Goal: Contribute content: Add original content to the website for others to see

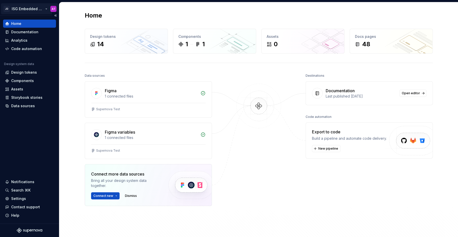
click at [46, 9] on html "JD ISG Embedded Design System AT Home Documentation Analytics Code automation D…" at bounding box center [229, 118] width 458 height 237
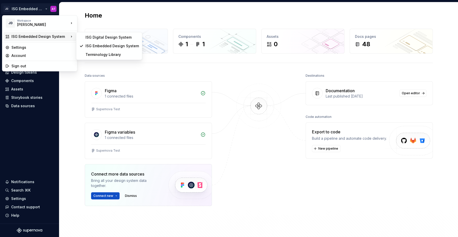
click at [68, 101] on html "JD ISG Embedded Design System AT Home Documentation Analytics Code automation D…" at bounding box center [229, 118] width 458 height 237
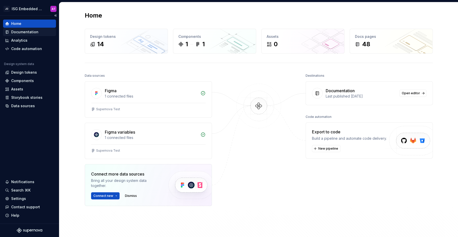
click at [35, 32] on div "Documentation" at bounding box center [24, 32] width 27 height 5
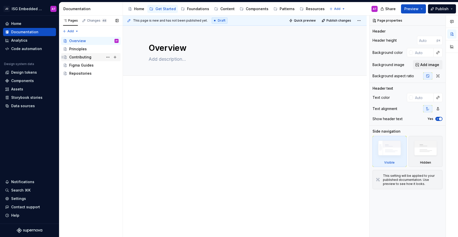
click at [90, 56] on div "Contributing" at bounding box center [80, 57] width 22 height 5
click at [34, 81] on div "Components" at bounding box center [29, 80] width 49 height 5
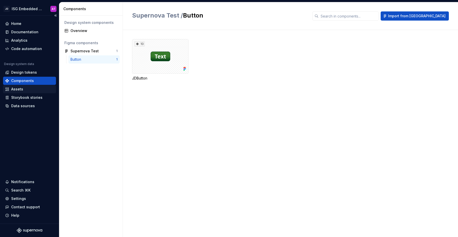
click at [22, 90] on div "Assets" at bounding box center [17, 89] width 12 height 5
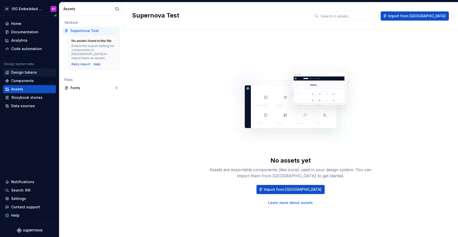
click at [27, 73] on div "Design tokens" at bounding box center [24, 72] width 26 height 5
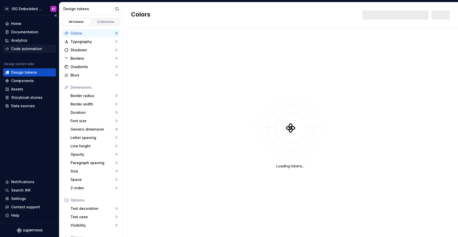
click at [28, 50] on div "Code automation" at bounding box center [26, 48] width 31 height 5
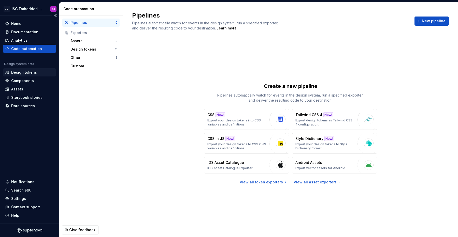
click at [25, 75] on div "Design tokens" at bounding box center [24, 72] width 26 height 5
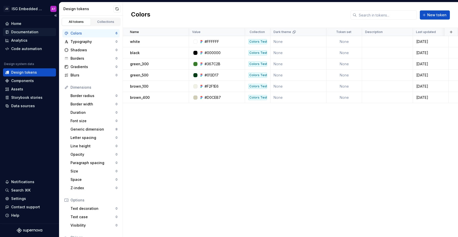
click at [29, 34] on div "Documentation" at bounding box center [24, 32] width 27 height 5
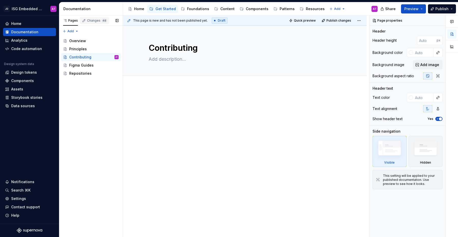
click at [102, 19] on span "48" at bounding box center [105, 21] width 6 height 4
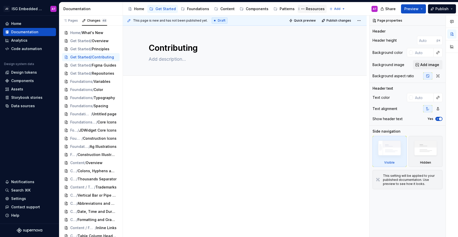
click at [307, 9] on div "Resources" at bounding box center [315, 8] width 19 height 5
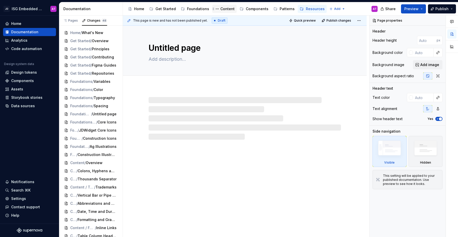
click at [226, 9] on div "Content" at bounding box center [227, 8] width 14 height 5
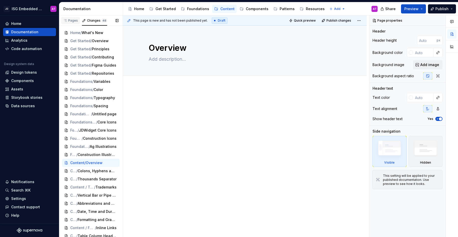
click at [74, 21] on div "Pages" at bounding box center [70, 21] width 15 height 4
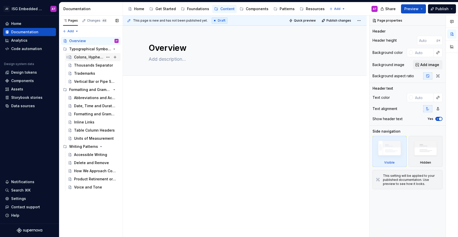
click at [92, 58] on div "Colons, Hyphens and Dashes" at bounding box center [88, 57] width 29 height 5
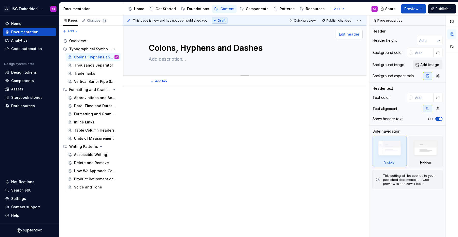
click at [347, 35] on span "Edit header" at bounding box center [349, 34] width 20 height 5
click at [351, 36] on span "Edit header" at bounding box center [349, 34] width 20 height 5
click at [354, 33] on span "Edit header" at bounding box center [349, 34] width 20 height 5
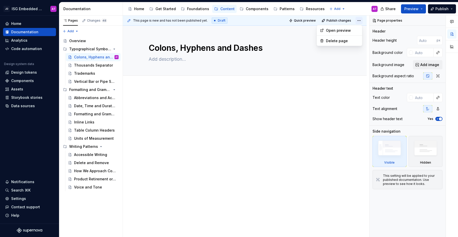
click at [358, 20] on html "JD ISG Embedded Design System AT Home Documentation Analytics Code automation D…" at bounding box center [229, 118] width 458 height 237
click at [351, 30] on div "Open preview" at bounding box center [342, 30] width 33 height 5
click at [177, 60] on textarea at bounding box center [244, 59] width 192 height 8
type textarea "*"
type textarea "t"
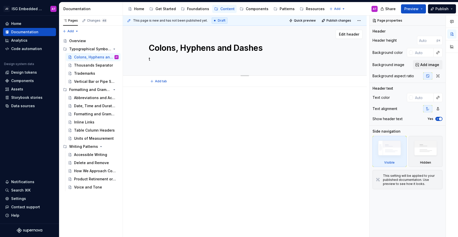
type textarea "*"
type textarea "te"
type textarea "*"
type textarea "tes"
type textarea "*"
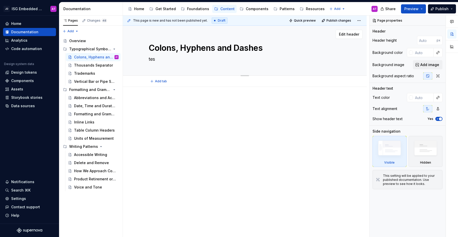
type textarea "test"
type textarea "*"
type textarea "testi"
type textarea "*"
type textarea "testin"
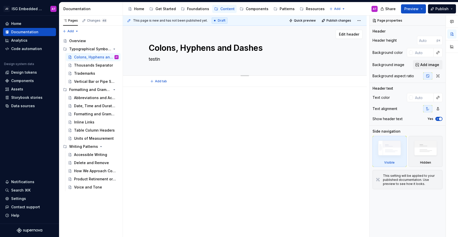
type textarea "*"
type textarea "testi"
type textarea "*"
type textarea "test"
type textarea "*"
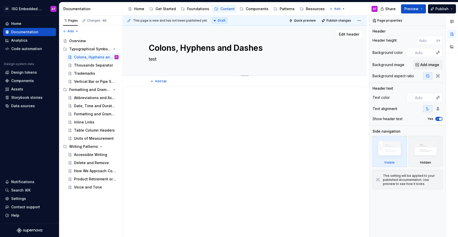
type textarea "tes"
type textarea "*"
type textarea "te"
type textarea "*"
type textarea "t"
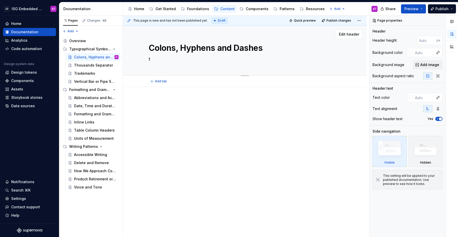
type textarea "*"
click at [362, 19] on html "JD ISG Embedded Design System AT Home Documentation Analytics Code automation D…" at bounding box center [229, 118] width 458 height 237
click at [348, 31] on div "Open preview" at bounding box center [342, 30] width 33 height 5
click at [84, 42] on div "Overview" at bounding box center [77, 40] width 17 height 5
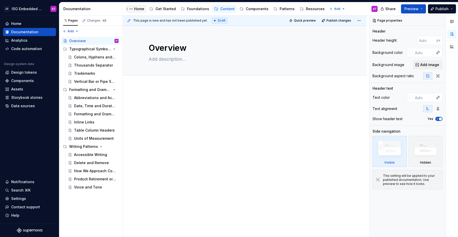
click at [136, 7] on div "Home" at bounding box center [139, 8] width 10 height 5
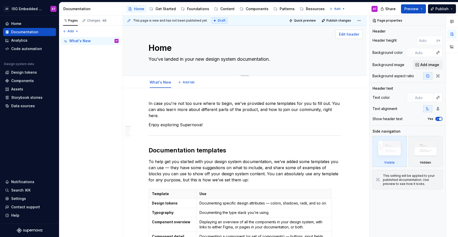
click at [351, 37] on button "Edit header" at bounding box center [349, 34] width 27 height 9
click at [351, 35] on span "Edit header" at bounding box center [349, 34] width 20 height 5
click at [352, 33] on span "Edit header" at bounding box center [349, 34] width 20 height 5
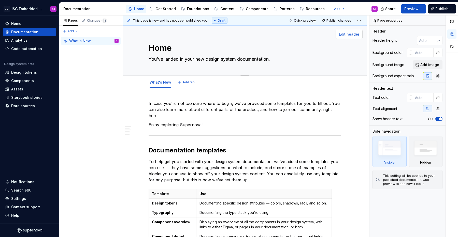
click at [352, 33] on span "Edit header" at bounding box center [349, 34] width 20 height 5
click at [361, 21] on html "JD ISG Embedded Design System AT Home Documentation Analytics Code automation D…" at bounding box center [229, 118] width 458 height 237
click at [305, 69] on html "JD ISG Embedded Design System AT Home Documentation Analytics Code automation D…" at bounding box center [229, 118] width 458 height 237
click at [225, 9] on div "Content" at bounding box center [227, 8] width 14 height 5
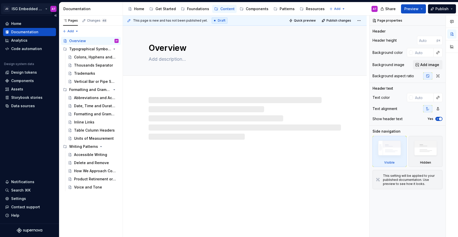
click at [31, 7] on html "JD ISG Embedded Design System AT Home Documentation Analytics Code automation D…" at bounding box center [229, 118] width 458 height 237
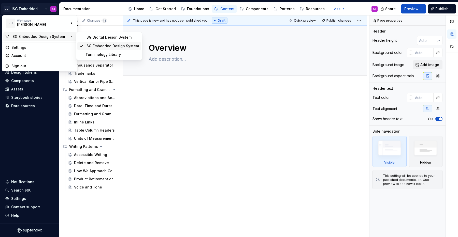
click at [100, 46] on div "ISG Embedded Design System" at bounding box center [111, 46] width 53 height 5
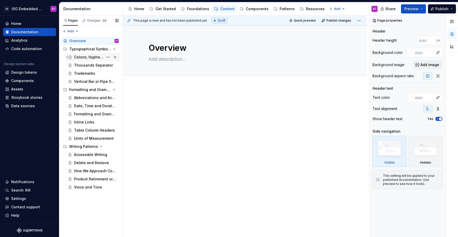
click at [90, 58] on div "Colons, Hyphens and Dashes" at bounding box center [88, 57] width 29 height 5
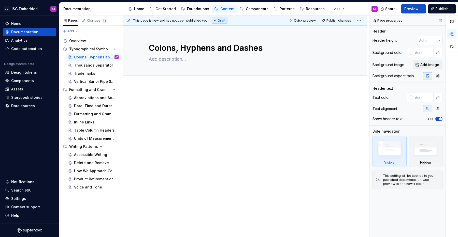
click at [423, 41] on input "number" at bounding box center [427, 40] width 20 height 9
type textarea "*"
click at [412, 53] on div at bounding box center [411, 53] width 4 height 4
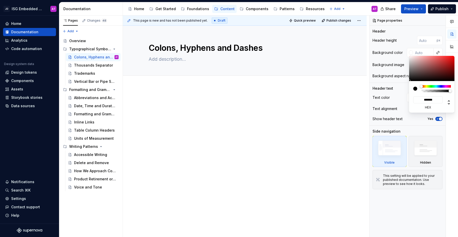
type input "#B21D1D"
type input "*******"
click at [448, 64] on div at bounding box center [432, 68] width 46 height 25
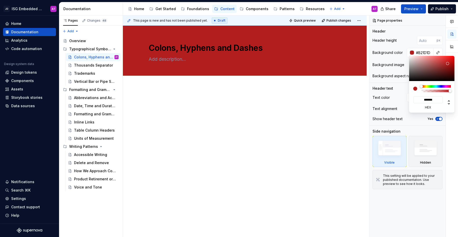
type textarea "*"
type input "#4D3D3D"
type input "*******"
type input "#483939"
type input "*******"
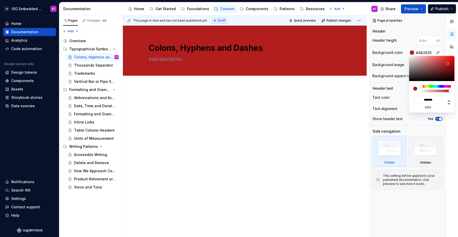
type input "#342C2C"
type input "*******"
type textarea "*"
type input "#0F0F0F"
type input "*******"
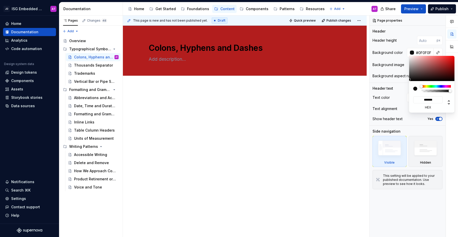
type input "#000000"
type input "*******"
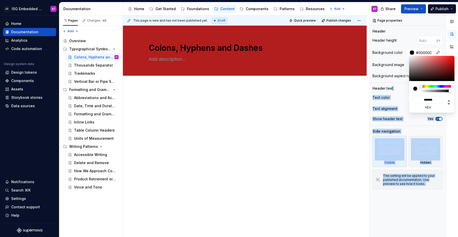
drag, startPoint x: 419, startPoint y: 74, endPoint x: 391, endPoint y: 91, distance: 33.0
click at [391, 91] on body "JD ISG Embedded Design System AT Home Documentation Analytics Code automation D…" at bounding box center [229, 118] width 458 height 237
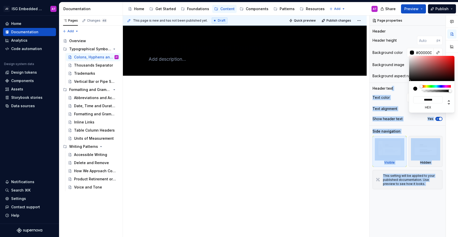
type textarea "*"
type input "#BC9E9E"
type input "*******"
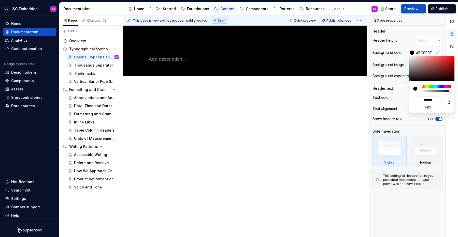
type input "#C1A5A5"
type input "*******"
type input "#E0DADA"
type input "*******"
type input "#F7F7F7"
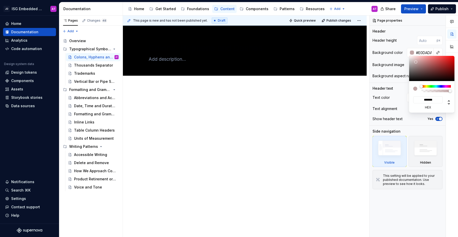
type input "*******"
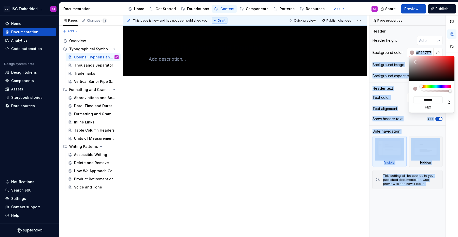
type input "#FFFFFF"
type input "*******"
drag, startPoint x: 414, startPoint y: 61, endPoint x: 401, endPoint y: 53, distance: 14.9
click at [401, 53] on body "JD ISG Embedded Design System AT Home Documentation Analytics Code automation D…" at bounding box center [229, 118] width 458 height 237
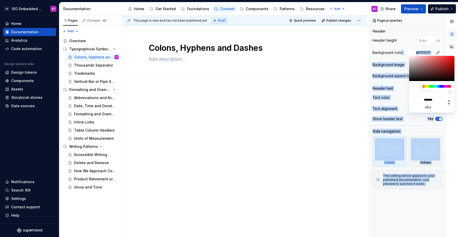
type textarea "*"
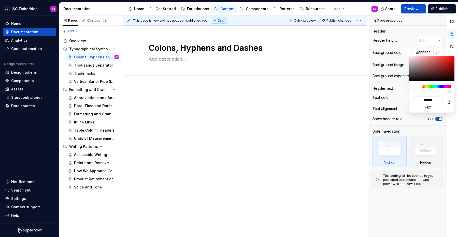
click at [336, 101] on html "JD ISG Embedded Design System AT Home Documentation Analytics Code automation D…" at bounding box center [229, 118] width 458 height 237
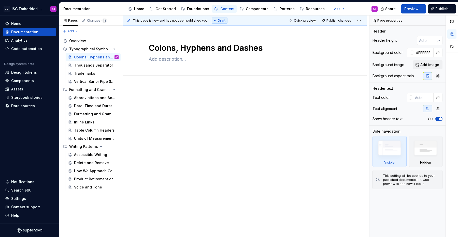
click at [350, 94] on html "JD ISG Embedded Design System AT Home Documentation Analytics Code automation D…" at bounding box center [229, 118] width 458 height 237
click at [425, 53] on input "#FFFFFF" at bounding box center [424, 52] width 20 height 9
type input "auto"
type textarea "*"
click at [438, 53] on button "button" at bounding box center [437, 52] width 7 height 7
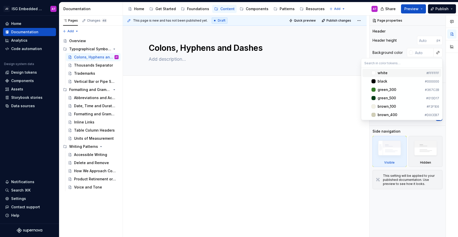
click at [318, 103] on html "JD ISG Embedded Design System AT Home Documentation Analytics Code automation D…" at bounding box center [229, 118] width 458 height 237
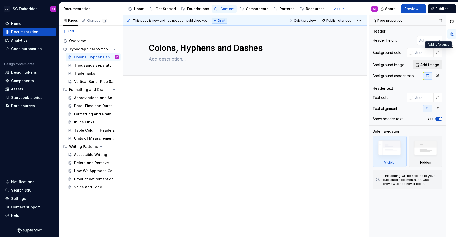
click at [428, 66] on span "Add image" at bounding box center [429, 64] width 19 height 5
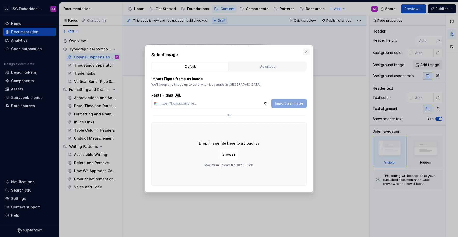
click at [306, 52] on button "button" at bounding box center [306, 51] width 7 height 7
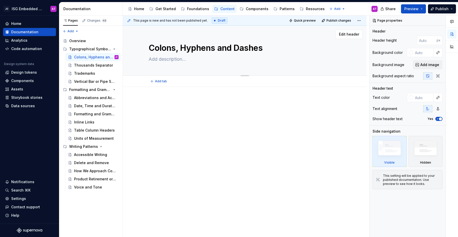
click at [237, 61] on textarea at bounding box center [244, 59] width 192 height 8
click at [159, 83] on span "Add tab" at bounding box center [161, 81] width 12 height 4
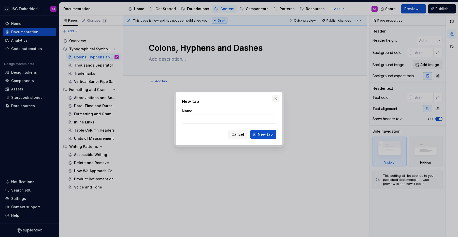
click at [277, 100] on button "button" at bounding box center [275, 98] width 7 height 7
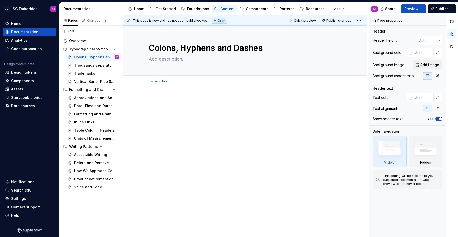
click at [294, 107] on div at bounding box center [245, 108] width 192 height 19
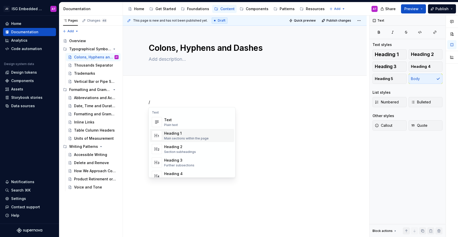
type textarea "*"
click at [197, 137] on div "Main sections within the page" at bounding box center [186, 139] width 45 height 4
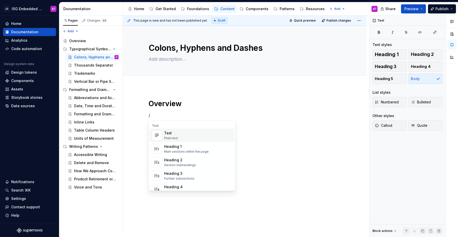
click at [200, 135] on div "Text Plain text" at bounding box center [198, 136] width 68 height 10
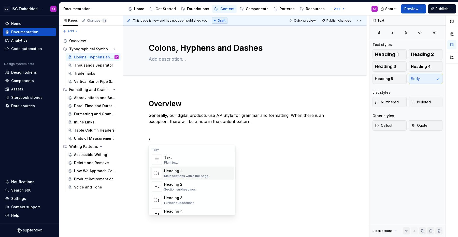
click at [216, 174] on div "Heading 1 Main sections within the page" at bounding box center [198, 173] width 68 height 10
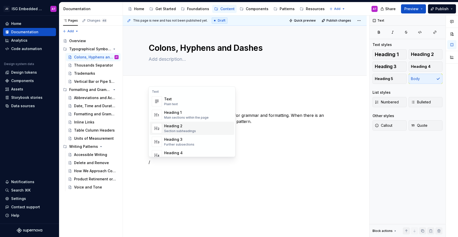
click at [206, 128] on div "Heading 2 Section subheadings" at bounding box center [198, 128] width 68 height 10
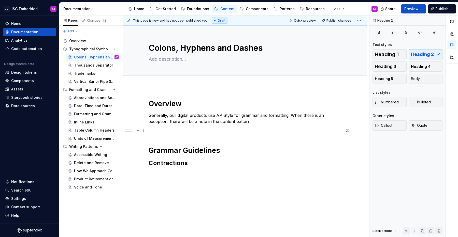
click at [158, 133] on p at bounding box center [245, 131] width 192 height 6
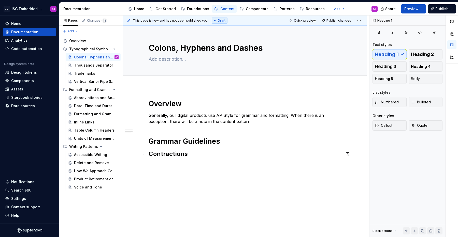
click at [182, 156] on h2 "Contractions" at bounding box center [245, 154] width 192 height 8
click at [386, 68] on span "Heading 3" at bounding box center [386, 66] width 22 height 5
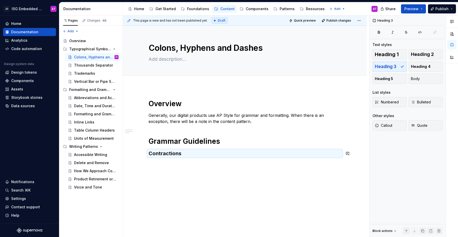
click at [184, 174] on div "Overview Generally, our digital products use AP Style for grammar and formattin…" at bounding box center [245, 161] width 244 height 148
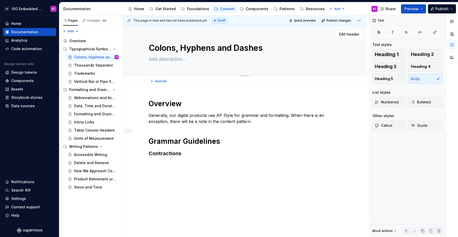
click at [258, 49] on textarea "Colons, Hyphens and Dashes" at bounding box center [244, 48] width 192 height 12
click at [233, 117] on p "Generally, our digital products use AP Style for grammar and formatting. When t…" at bounding box center [245, 118] width 192 height 12
click at [173, 105] on h1 "Overview" at bounding box center [245, 103] width 192 height 9
click at [178, 142] on h1 "Grammar Guidelines" at bounding box center [245, 141] width 192 height 9
click at [176, 155] on h3 "Contractions" at bounding box center [245, 153] width 192 height 7
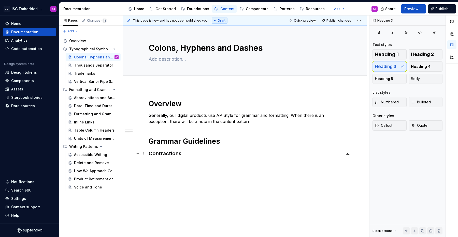
click at [186, 156] on h3 "Contractions" at bounding box center [245, 153] width 192 height 7
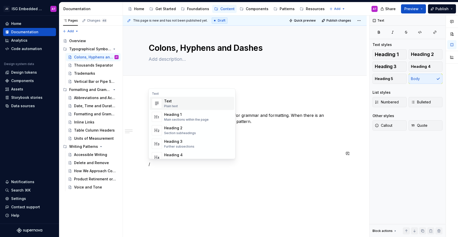
click at [185, 106] on div "Text Plain text" at bounding box center [198, 103] width 68 height 10
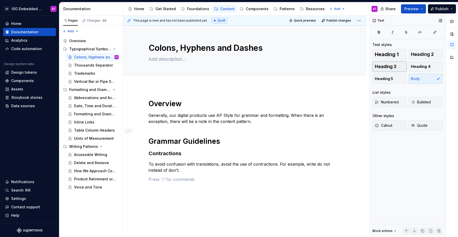
click at [384, 65] on span "Heading 3" at bounding box center [386, 66] width 22 height 5
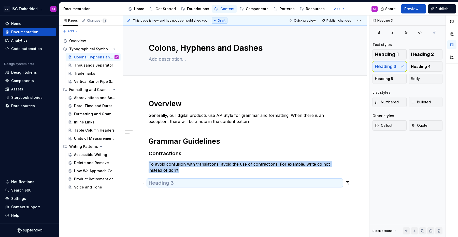
click at [182, 183] on h3 at bounding box center [245, 183] width 192 height 7
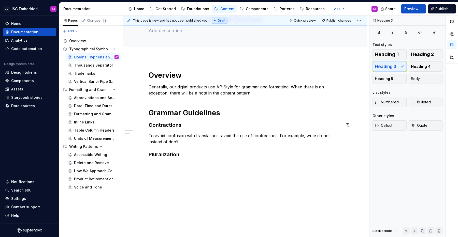
scroll to position [37, 0]
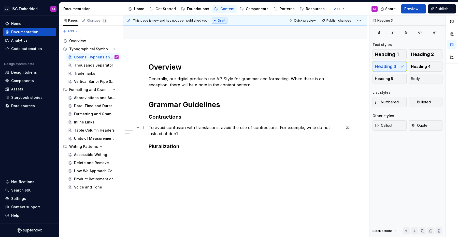
click at [191, 134] on p "To avoid confusion with translations, avoid the use of contractions. For exampl…" at bounding box center [245, 131] width 192 height 12
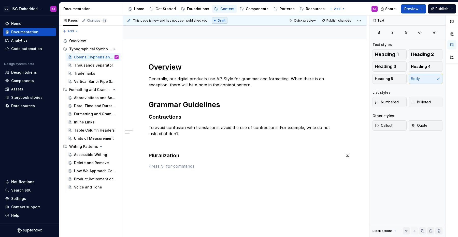
click at [209, 160] on div "Overview Generally, our digital products use AP Style for grammar and formattin…" at bounding box center [245, 116] width 192 height 107
click at [194, 155] on h3 "Pluralization" at bounding box center [245, 155] width 192 height 7
click at [177, 145] on p at bounding box center [245, 143] width 192 height 6
click at [215, 164] on p at bounding box center [245, 166] width 192 height 6
click at [212, 157] on h3 "Pluralization" at bounding box center [245, 155] width 192 height 7
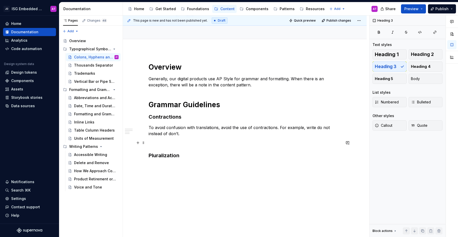
click at [189, 144] on p at bounding box center [245, 143] width 192 height 6
click at [193, 154] on h3 "Pluralization" at bounding box center [245, 155] width 192 height 7
click at [174, 117] on h3 "Contractions" at bounding box center [245, 116] width 192 height 7
click at [427, 57] on span "Heading 2" at bounding box center [422, 54] width 23 height 5
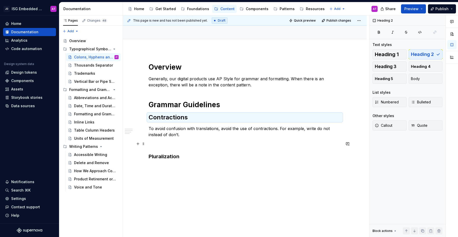
click at [284, 146] on p at bounding box center [245, 144] width 192 height 6
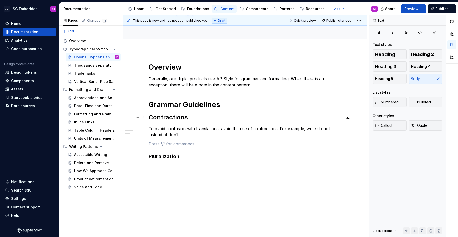
click at [178, 116] on h2 "Contractions" at bounding box center [245, 117] width 192 height 8
click at [394, 66] on span "Heading 3" at bounding box center [386, 66] width 22 height 5
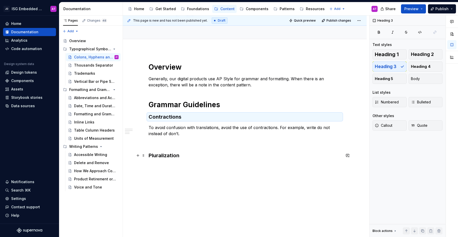
click at [197, 155] on h3 "Pluralization" at bounding box center [245, 155] width 192 height 7
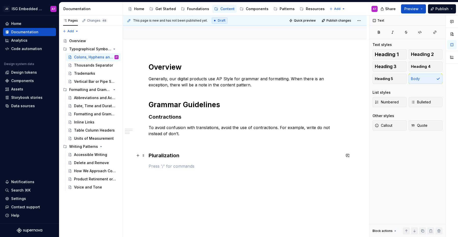
click at [182, 155] on h3 "Pluralization" at bounding box center [245, 155] width 192 height 7
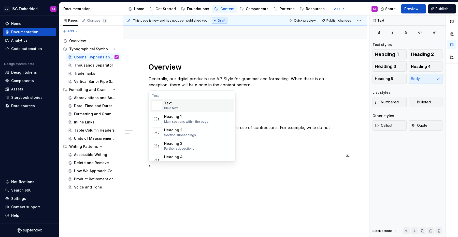
click at [184, 110] on div "Text Plain text" at bounding box center [198, 106] width 68 height 10
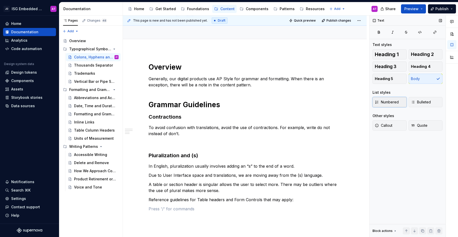
click at [381, 102] on span "Numbered" at bounding box center [387, 102] width 24 height 5
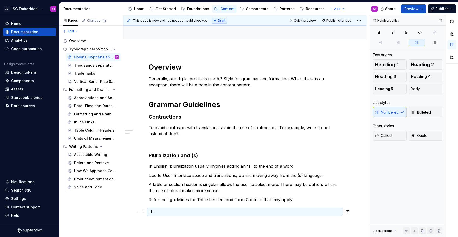
click at [179, 213] on p at bounding box center [248, 212] width 186 height 6
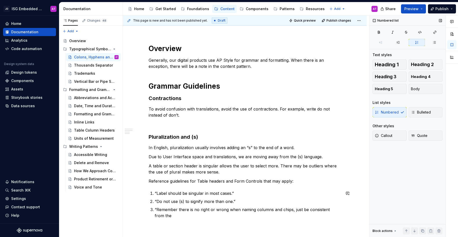
scroll to position [61, 0]
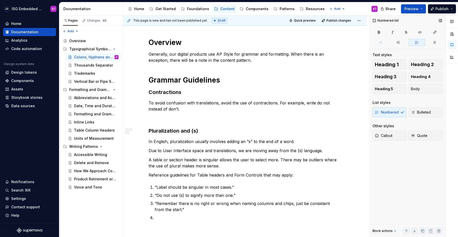
click at [399, 113] on div "Numbered Bulleted" at bounding box center [408, 112] width 70 height 10
click at [419, 91] on span "Body" at bounding box center [415, 89] width 9 height 5
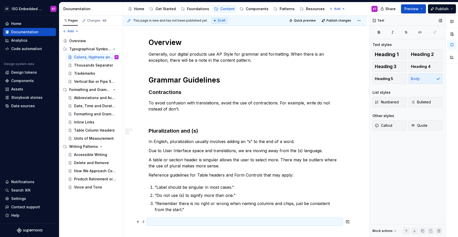
click at [216, 221] on p at bounding box center [245, 222] width 192 height 6
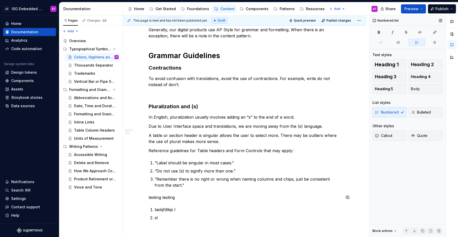
scroll to position [94, 0]
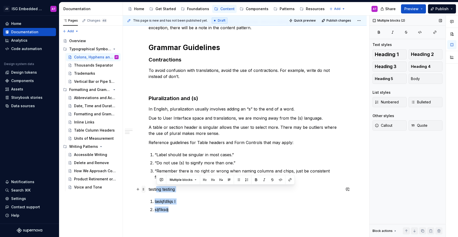
drag, startPoint x: 186, startPoint y: 213, endPoint x: 145, endPoint y: 190, distance: 46.7
click at [149, 190] on div "Overview Generally, our digital products use AP Style for grammar and formattin…" at bounding box center [245, 122] width 192 height 235
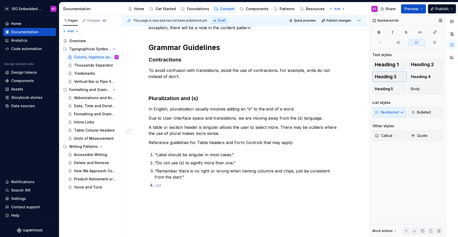
click at [386, 77] on span "Heading 3" at bounding box center [386, 76] width 22 height 5
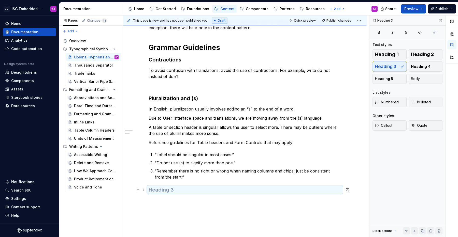
click at [178, 190] on h3 at bounding box center [245, 190] width 192 height 7
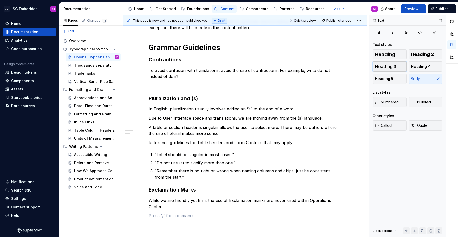
click at [380, 65] on span "Heading 3" at bounding box center [386, 66] width 22 height 5
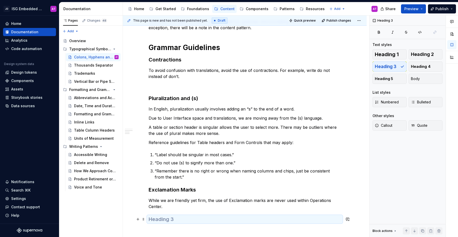
click at [183, 221] on h3 at bounding box center [245, 219] width 192 height 7
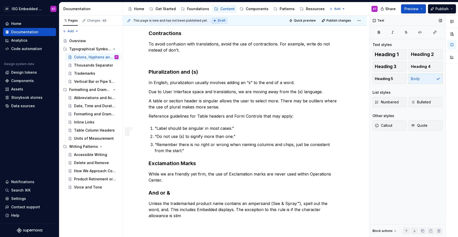
scroll to position [126, 0]
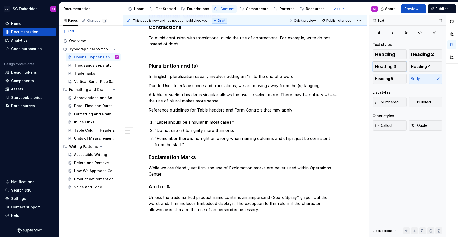
click at [382, 66] on span "Heading 3" at bounding box center [386, 66] width 22 height 5
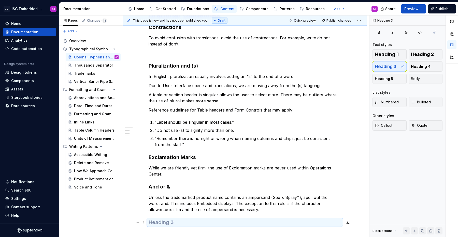
click at [234, 221] on h3 at bounding box center [245, 222] width 192 height 7
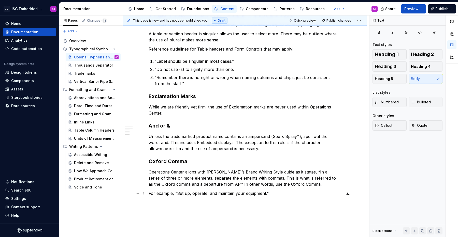
scroll to position [198, 0]
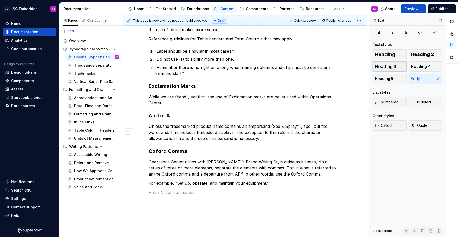
click at [392, 67] on span "Heading 3" at bounding box center [386, 66] width 22 height 5
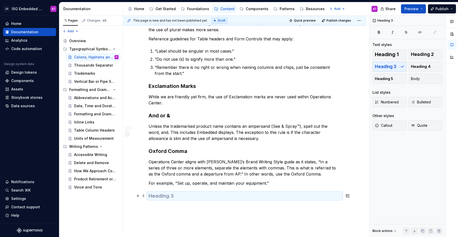
click at [196, 198] on h3 at bounding box center [245, 196] width 192 height 7
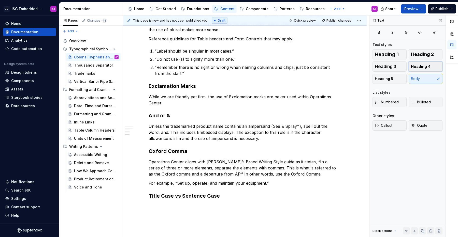
click at [417, 68] on span "Heading 4" at bounding box center [421, 66] width 20 height 5
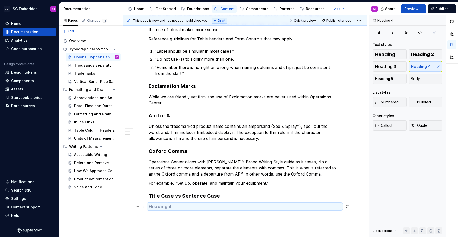
click at [178, 206] on h4 at bounding box center [245, 207] width 192 height 6
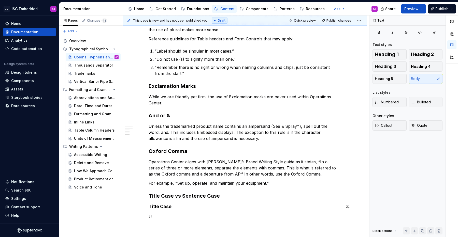
scroll to position [205, 0]
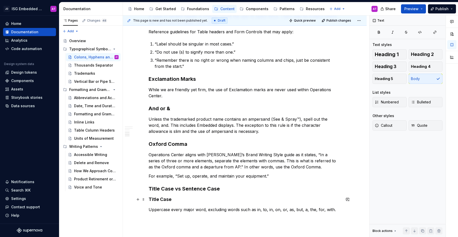
click at [162, 200] on h4 "Title Case" at bounding box center [245, 200] width 192 height 6
click at [346, 210] on button "button" at bounding box center [347, 209] width 7 height 7
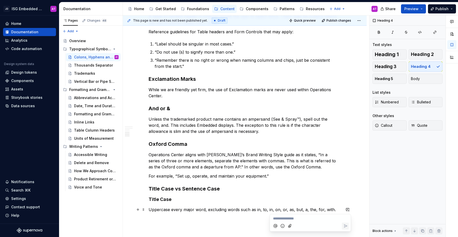
click at [329, 199] on h4 "Title Case" at bounding box center [245, 200] width 192 height 6
click at [262, 199] on h4 "Title Case" at bounding box center [245, 200] width 192 height 6
click at [160, 44] on p "“Label should be singular in most cases.”" at bounding box center [248, 44] width 186 height 6
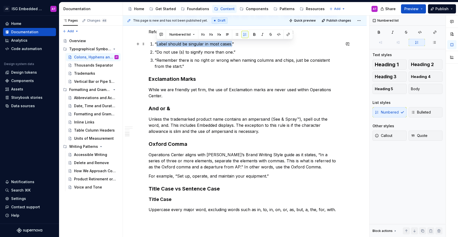
drag, startPoint x: 156, startPoint y: 44, endPoint x: 232, endPoint y: 43, distance: 76.3
click at [232, 43] on p "“Label should be singular in most cases.”" at bounding box center [248, 44] width 186 height 6
click at [421, 137] on span "Quote" at bounding box center [419, 135] width 17 height 5
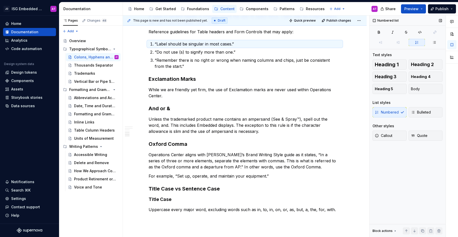
scroll to position [200, 0]
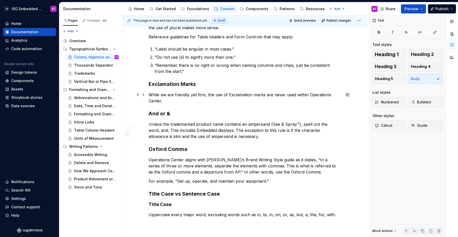
click at [263, 100] on p "While we are friendly yet firm, the use of Exclamation marks are never used wit…" at bounding box center [245, 98] width 192 height 12
click at [381, 21] on div "Text" at bounding box center [379, 20] width 16 height 7
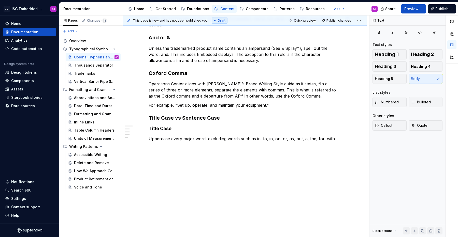
click at [361, 21] on html "JD ISG Embedded Design System AT Home Documentation Analytics Code automation D…" at bounding box center [229, 118] width 458 height 237
click at [346, 87] on html "JD ISG Embedded Design System AT Home Documentation Analytics Code automation D…" at bounding box center [229, 118] width 458 height 237
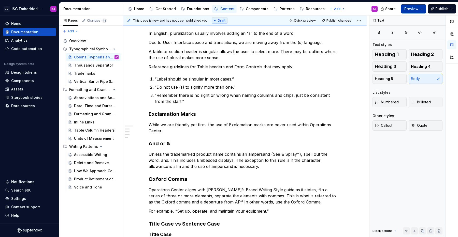
click at [410, 9] on span "Preview" at bounding box center [411, 8] width 14 height 5
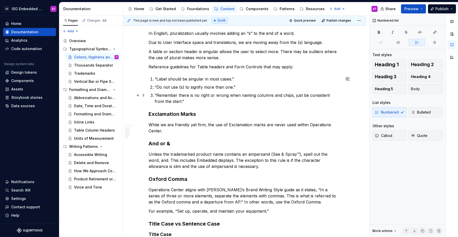
click at [298, 100] on p "“Remember there is no right or wrong when naming columns and chips, just be con…" at bounding box center [248, 98] width 186 height 12
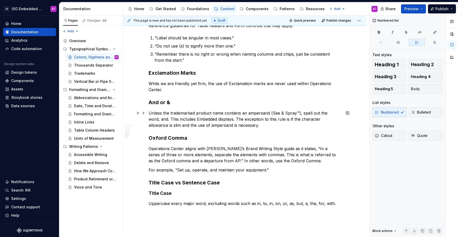
scroll to position [276, 0]
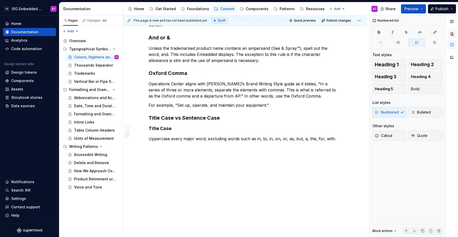
click at [452, 34] on button "button" at bounding box center [451, 34] width 9 height 9
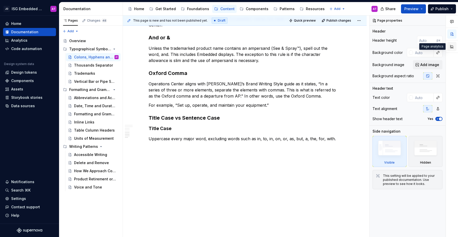
click at [451, 44] on button "button" at bounding box center [451, 46] width 9 height 9
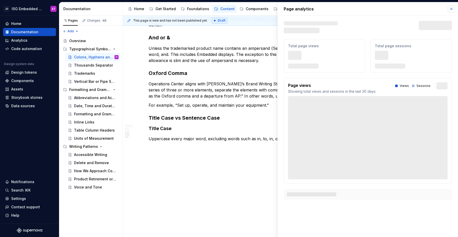
click at [453, 9] on button "button" at bounding box center [451, 8] width 7 height 7
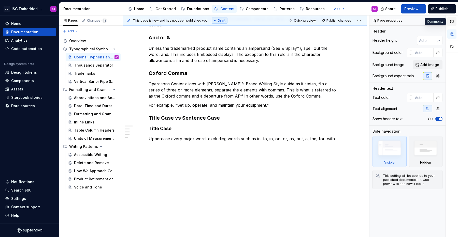
click at [450, 22] on icon "button" at bounding box center [452, 22] width 4 height 4
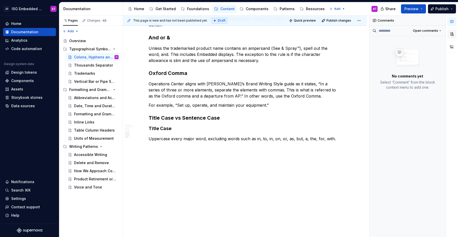
click at [453, 32] on button "button" at bounding box center [451, 34] width 9 height 9
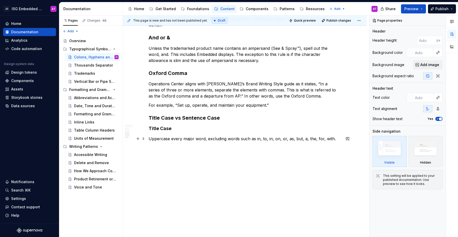
click at [270, 139] on p "Uppercase every major word, excluding words such as in, to, in, on, or, as, but…" at bounding box center [245, 139] width 192 height 6
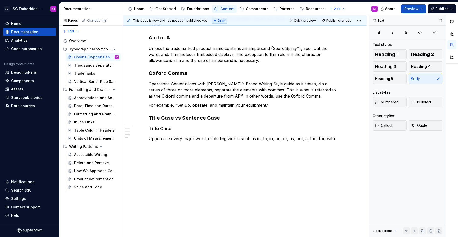
click at [394, 232] on icon at bounding box center [395, 231] width 4 height 4
click at [402, 166] on div "Text Text styles Heading 1 Heading 2 Heading 3 Heading 4 Heading 5 Body List st…" at bounding box center [407, 127] width 76 height 222
click at [395, 178] on icon at bounding box center [395, 178] width 1 height 1
click at [338, 9] on html "JD ISG Embedded Design System AT Home Documentation Analytics Code automation D…" at bounding box center [229, 118] width 458 height 237
click at [416, 180] on div "Comments Open comments No comments yet Select ‘Comment’ from the block context …" at bounding box center [413, 127] width 89 height 222
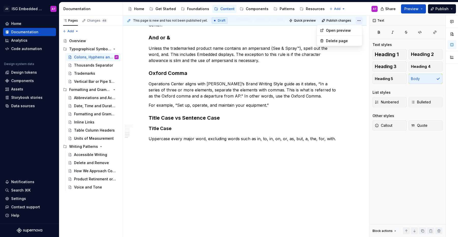
click at [361, 20] on html "JD ISG Embedded Design System AT Home Documentation Analytics Code automation D…" at bounding box center [229, 118] width 458 height 237
click at [338, 102] on html "JD ISG Embedded Design System AT Home Documentation Analytics Code automation D…" at bounding box center [229, 118] width 458 height 237
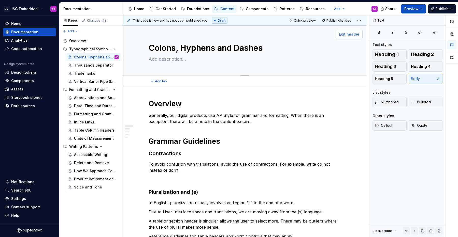
click at [348, 35] on span "Edit header" at bounding box center [349, 34] width 20 height 5
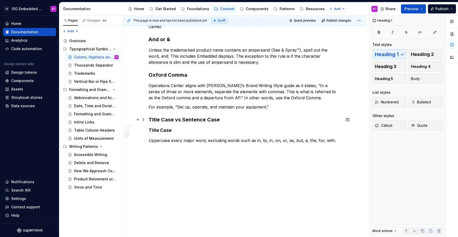
scroll to position [276, 0]
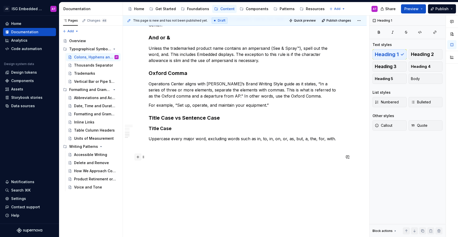
click at [137, 159] on button "button" at bounding box center [137, 157] width 7 height 7
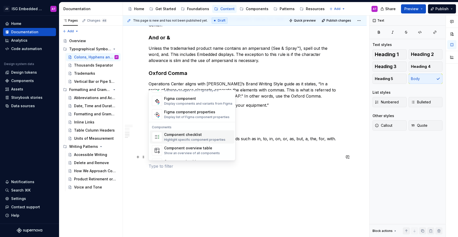
scroll to position [507, 0]
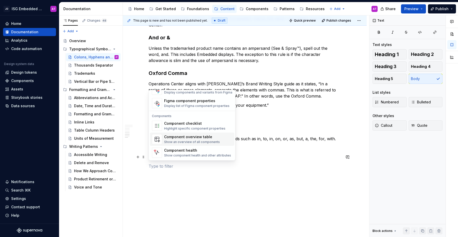
type textarea "*"
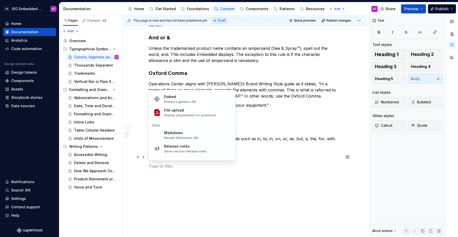
scroll to position [324, 0]
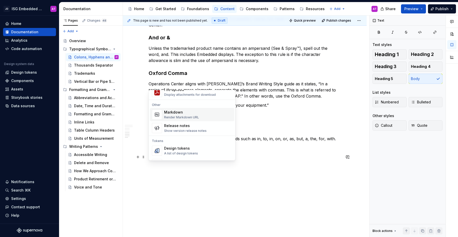
click at [201, 115] on div "Markdown Render Markdown URL" at bounding box center [198, 115] width 68 height 10
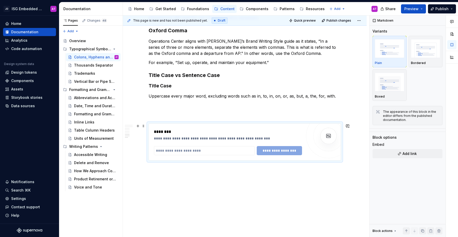
scroll to position [319, 0]
click at [201, 149] on input "text" at bounding box center [204, 150] width 101 height 9
click at [330, 137] on img at bounding box center [328, 136] width 10 height 10
click at [215, 150] on input "text" at bounding box center [204, 150] width 101 height 9
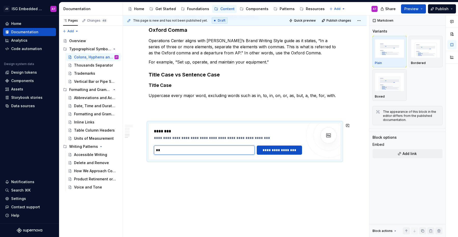
type input "*"
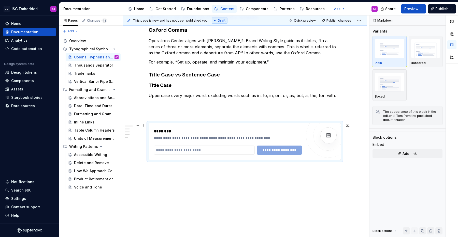
click at [177, 126] on div "**********" at bounding box center [245, 141] width 192 height 37
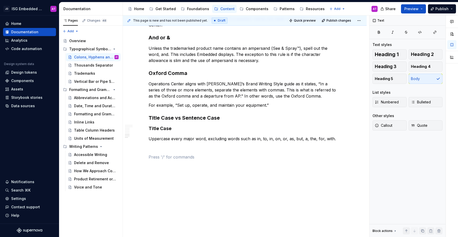
scroll to position [276, 0]
click at [138, 157] on button "button" at bounding box center [137, 157] width 7 height 7
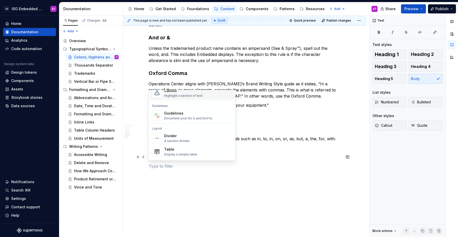
scroll to position [163, 0]
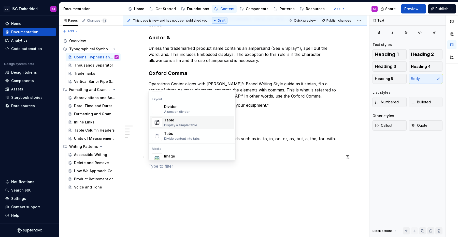
click at [191, 122] on div "Table" at bounding box center [180, 120] width 33 height 5
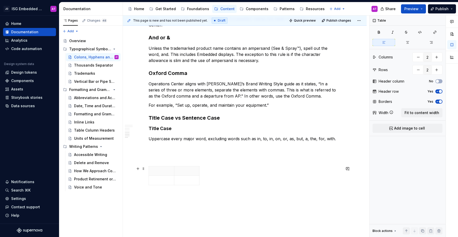
click at [216, 181] on div at bounding box center [245, 176] width 192 height 21
drag, startPoint x: 220, startPoint y: 180, endPoint x: 146, endPoint y: 179, distance: 73.3
click at [146, 179] on div "Overview Generally, our digital products use AP Style for grammar and formattin…" at bounding box center [245, 38] width 244 height 454
click at [228, 180] on div at bounding box center [245, 176] width 192 height 21
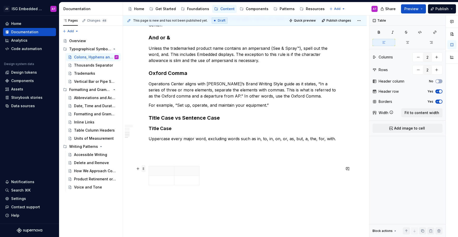
click at [142, 169] on span at bounding box center [143, 168] width 4 height 7
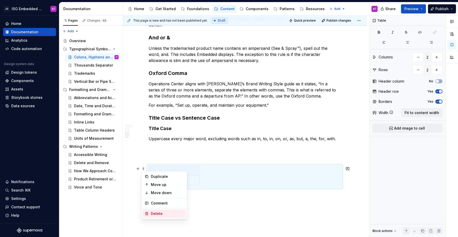
click at [159, 213] on div "Delete" at bounding box center [167, 213] width 33 height 5
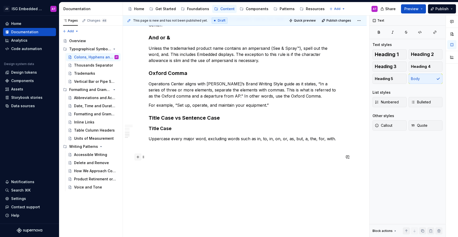
click at [138, 158] on button "button" at bounding box center [137, 157] width 7 height 7
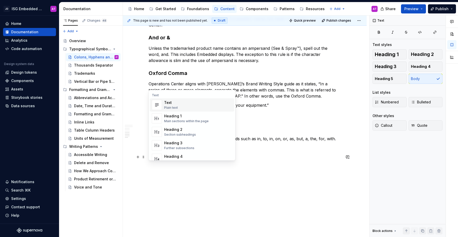
click at [182, 107] on div "Text Plain text" at bounding box center [198, 105] width 68 height 10
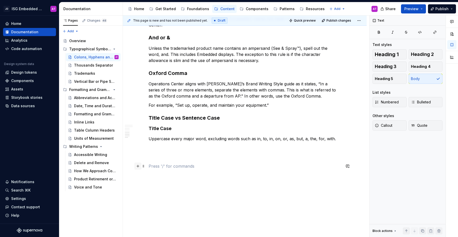
click at [140, 168] on button "button" at bounding box center [137, 166] width 7 height 7
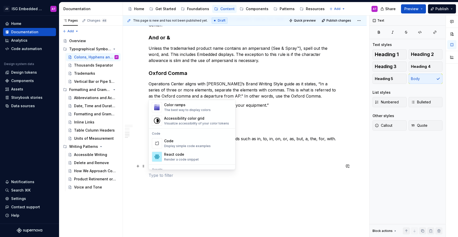
scroll to position [390, 0]
click at [190, 155] on div "React code" at bounding box center [181, 154] width 35 height 5
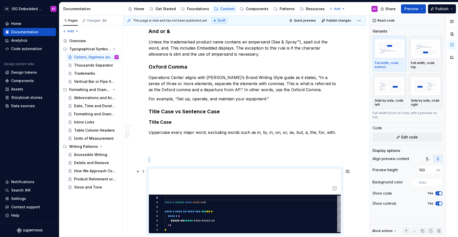
scroll to position [355, 0]
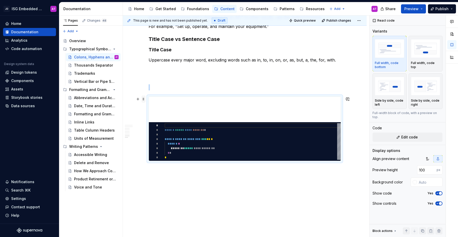
click at [145, 99] on span at bounding box center [143, 99] width 4 height 7
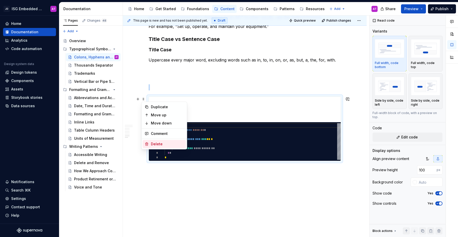
click at [156, 142] on div "Delete" at bounding box center [167, 144] width 33 height 5
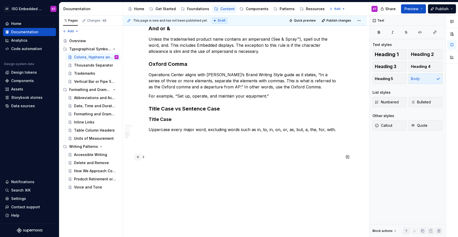
click at [139, 157] on button "button" at bounding box center [137, 157] width 7 height 7
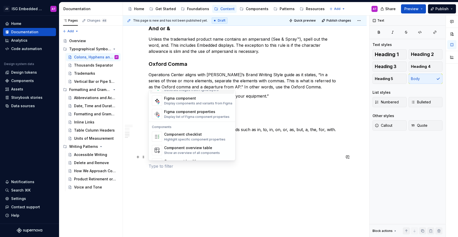
scroll to position [507, 0]
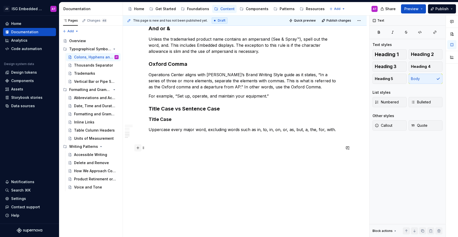
click at [139, 149] on button "button" at bounding box center [137, 148] width 7 height 7
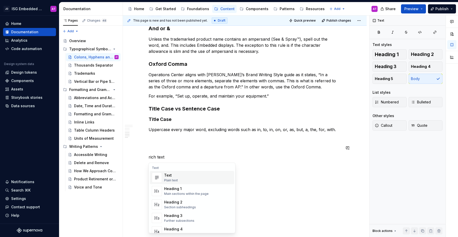
click at [182, 179] on div "Text Plain text" at bounding box center [198, 178] width 68 height 10
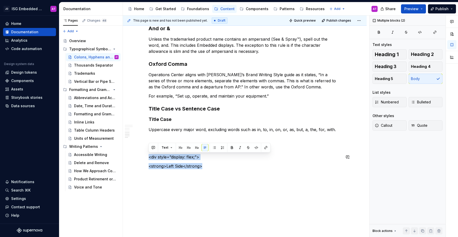
drag, startPoint x: 211, startPoint y: 169, endPoint x: 148, endPoint y: 153, distance: 65.5
click at [148, 153] on div "Overview Generally, our digital products use AP Style for grammar and formattin…" at bounding box center [245, 38] width 244 height 472
click at [256, 149] on button "button" at bounding box center [256, 147] width 7 height 7
click at [218, 165] on p "<strong>Left Side</strong>" at bounding box center [245, 166] width 192 height 6
drag, startPoint x: 214, startPoint y: 181, endPoint x: 148, endPoint y: 153, distance: 72.0
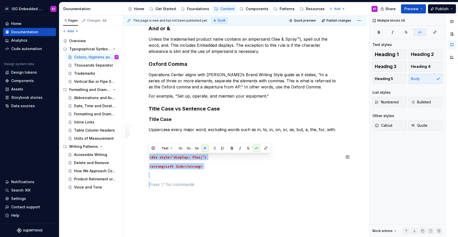
click at [148, 153] on div "Overview Generally, our digital products use AP Style for grammar and formattin…" at bounding box center [245, 42] width 244 height 481
click at [152, 149] on button "button" at bounding box center [153, 148] width 7 height 7
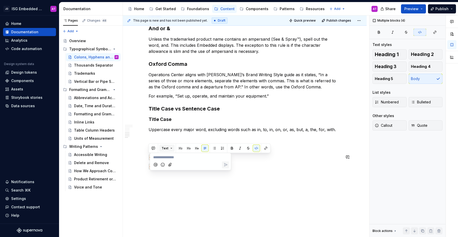
click at [172, 147] on button "Text" at bounding box center [167, 148] width 16 height 7
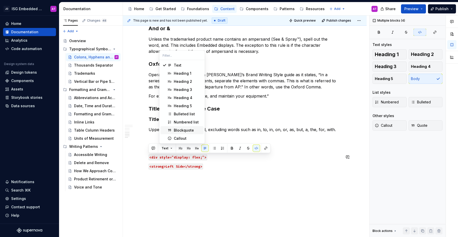
click at [223, 166] on p "<strong>Left Side</strong>" at bounding box center [245, 166] width 192 height 6
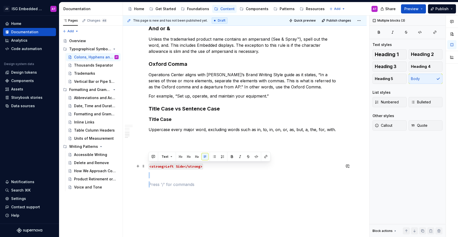
click at [222, 169] on p "<strong>Left Side</strong>" at bounding box center [245, 166] width 192 height 6
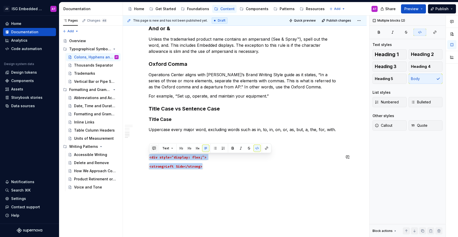
drag, startPoint x: 217, startPoint y: 166, endPoint x: 154, endPoint y: 146, distance: 66.1
click at [143, 151] on div "Overview Generally, our digital products use AP Style for grammar and formattin…" at bounding box center [245, 42] width 244 height 481
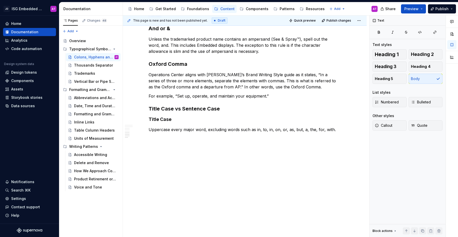
click at [99, 8] on div "Documentation" at bounding box center [91, 8] width 57 height 5
click at [307, 129] on p "Uppercase every major word, excluding words such as in, to, in, on, or, as, but…" at bounding box center [245, 130] width 192 height 6
click at [333, 130] on p "Uppercase every major word, excluding words such as in, to, in, on, or, as, but…" at bounding box center [245, 130] width 192 height 6
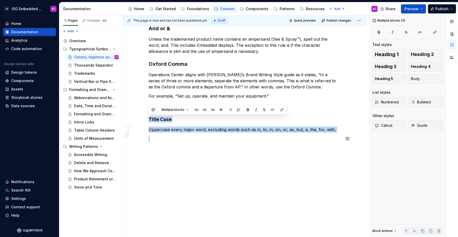
drag, startPoint x: 148, startPoint y: 120, endPoint x: 329, endPoint y: 134, distance: 181.0
click at [220, 110] on button "button" at bounding box center [221, 109] width 7 height 7
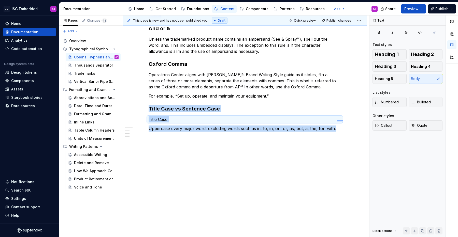
drag, startPoint x: 343, startPoint y: 121, endPoint x: 336, endPoint y: 121, distance: 6.6
click at [336, 121] on div "This page is new and has not been published yet. Draft Quick preview Publish ch…" at bounding box center [246, 127] width 246 height 222
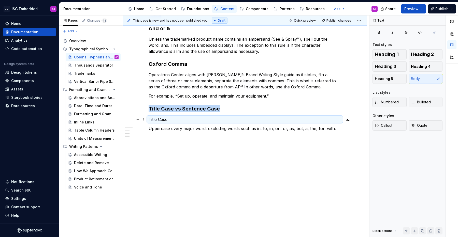
click at [311, 121] on p "Title Case" at bounding box center [245, 120] width 192 height 6
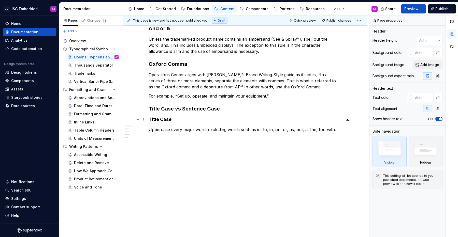
type textarea "*"
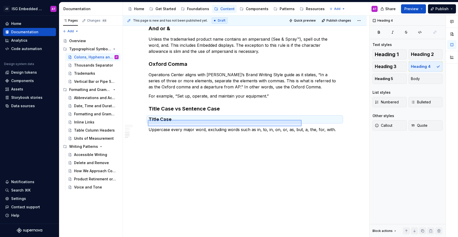
drag, startPoint x: 148, startPoint y: 120, endPoint x: 304, endPoint y: 126, distance: 155.9
click at [304, 126] on div "This page is new and has not been published yet. Draft Quick preview Publish ch…" at bounding box center [246, 127] width 246 height 222
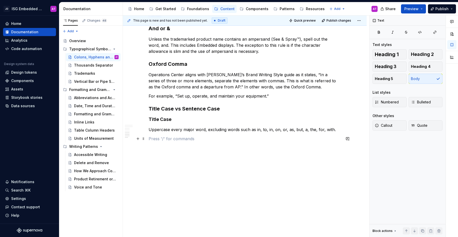
click at [315, 139] on p at bounding box center [245, 139] width 192 height 6
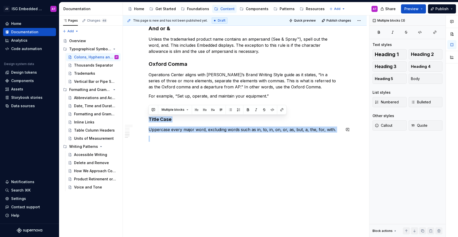
drag, startPoint x: 149, startPoint y: 119, endPoint x: 335, endPoint y: 133, distance: 186.0
click at [185, 110] on button "Multiple blocks" at bounding box center [175, 109] width 32 height 7
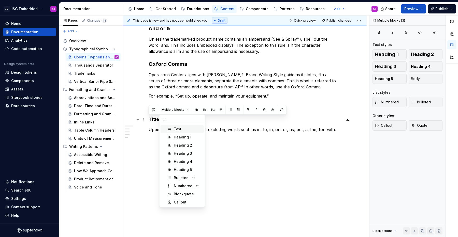
type input "b"
click at [223, 155] on p at bounding box center [245, 157] width 192 height 6
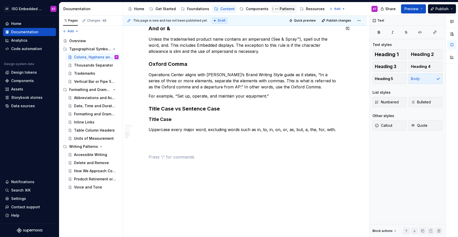
type textarea "*"
